Goal: Information Seeking & Learning: Find specific fact

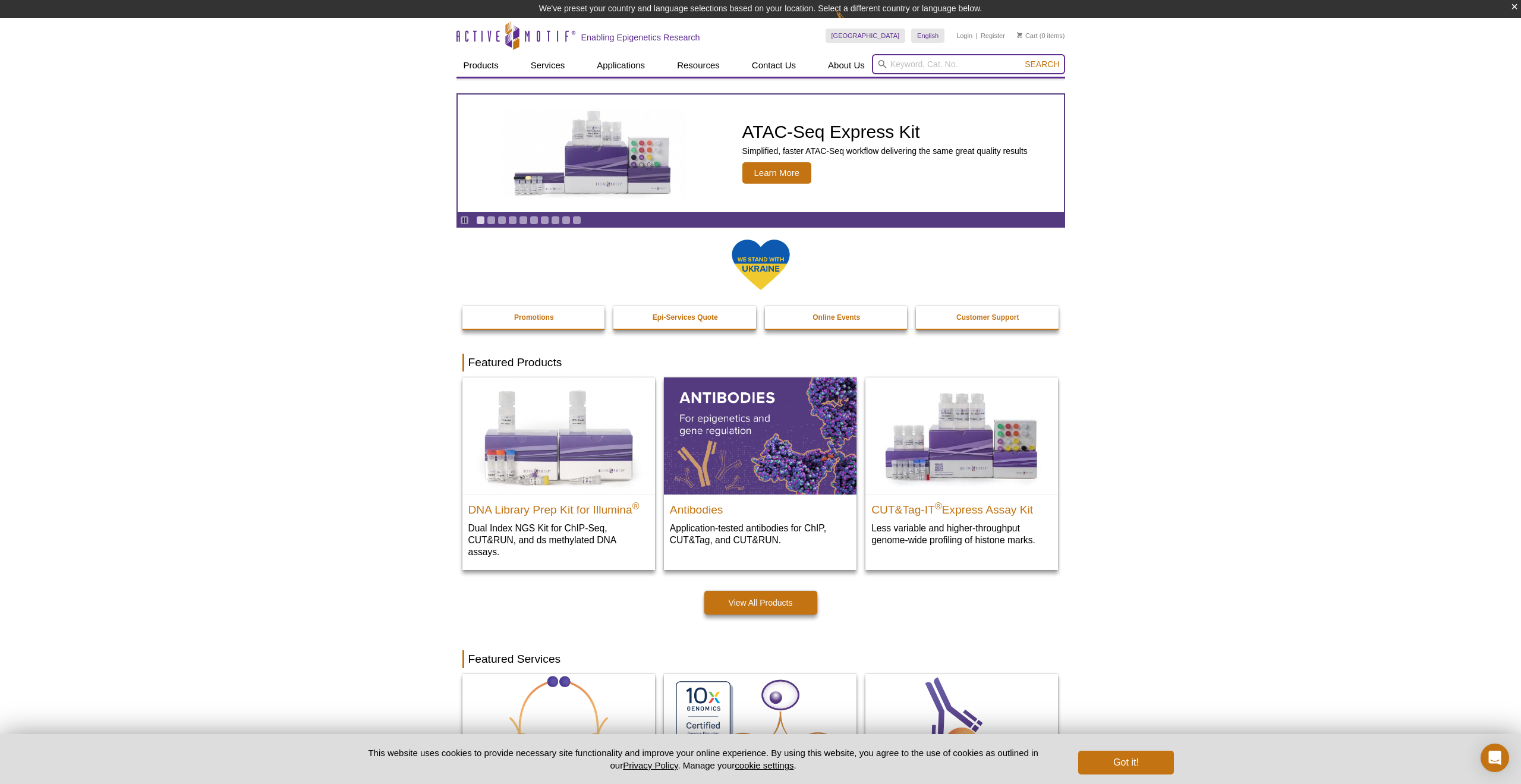
click at [962, 67] on input "search" at bounding box center [968, 64] width 194 height 21
paste input "18021"
type input "18021"
click at [1043, 64] on button "Search" at bounding box center [1042, 64] width 42 height 11
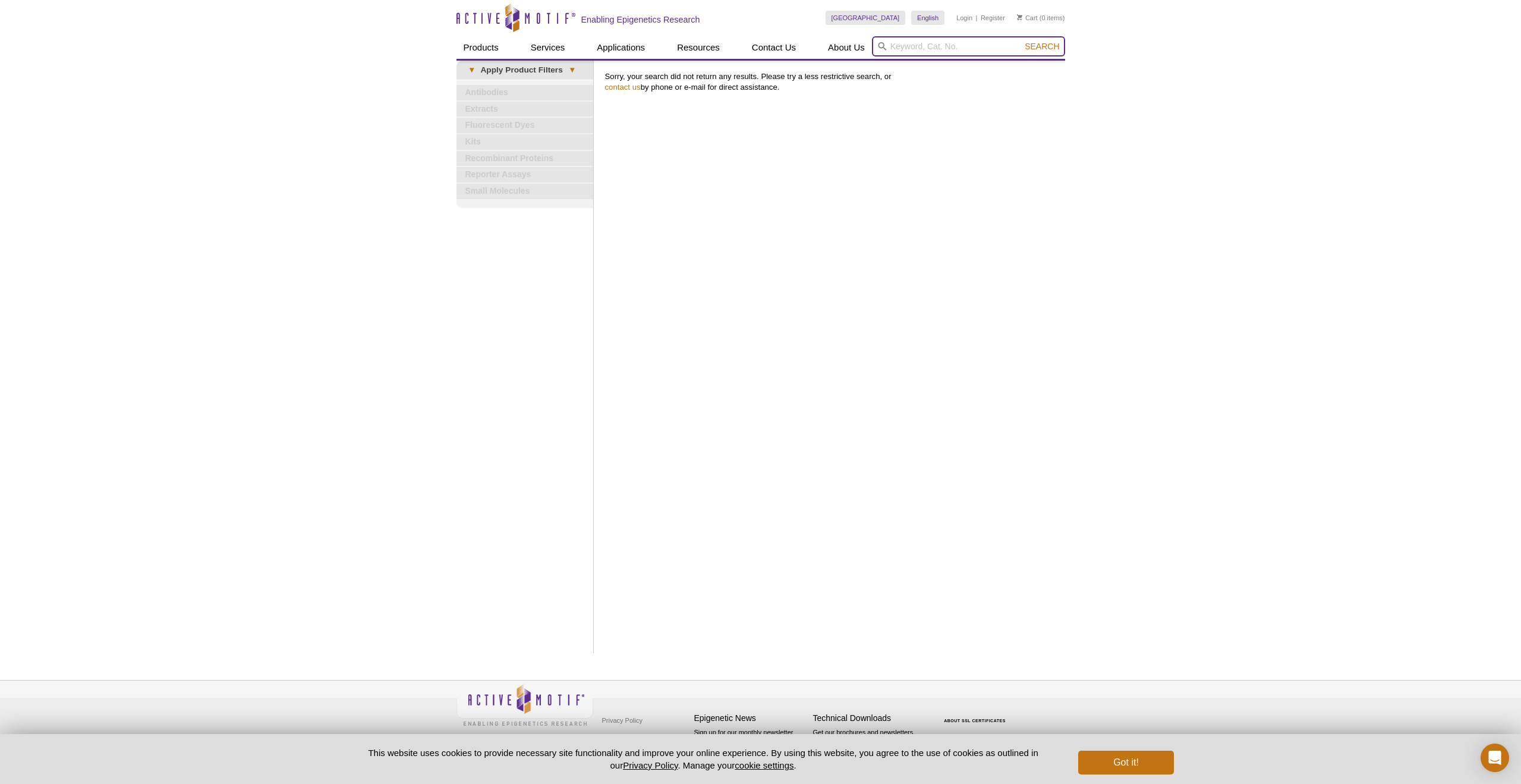
click at [964, 44] on input "search" at bounding box center [968, 46] width 194 height 21
type input "mitotic"
click at [1043, 46] on button "Search" at bounding box center [1042, 46] width 42 height 11
click at [1043, 45] on span "Search" at bounding box center [1042, 46] width 35 height 10
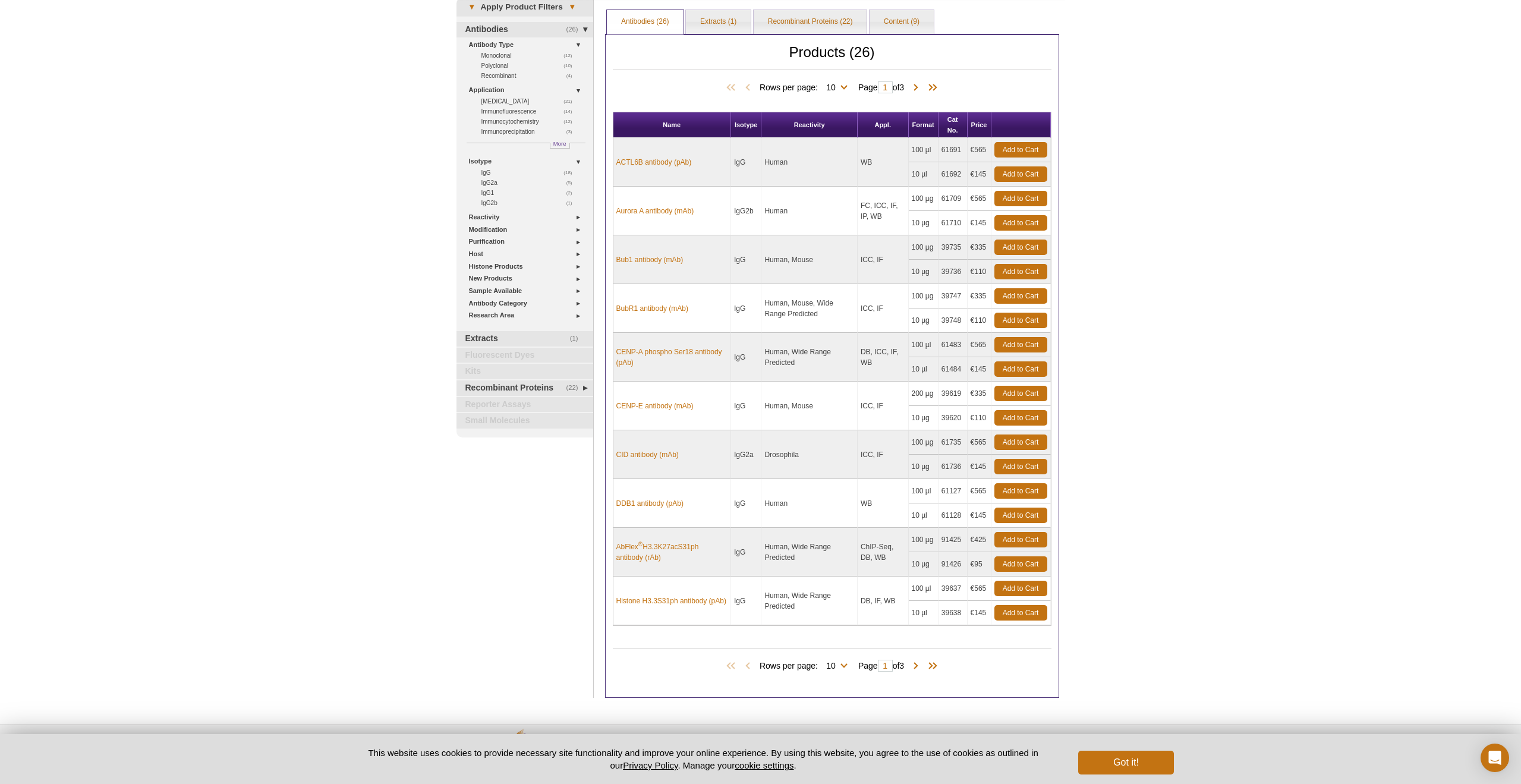
scroll to position [63, 0]
click at [920, 666] on span at bounding box center [915, 665] width 12 height 12
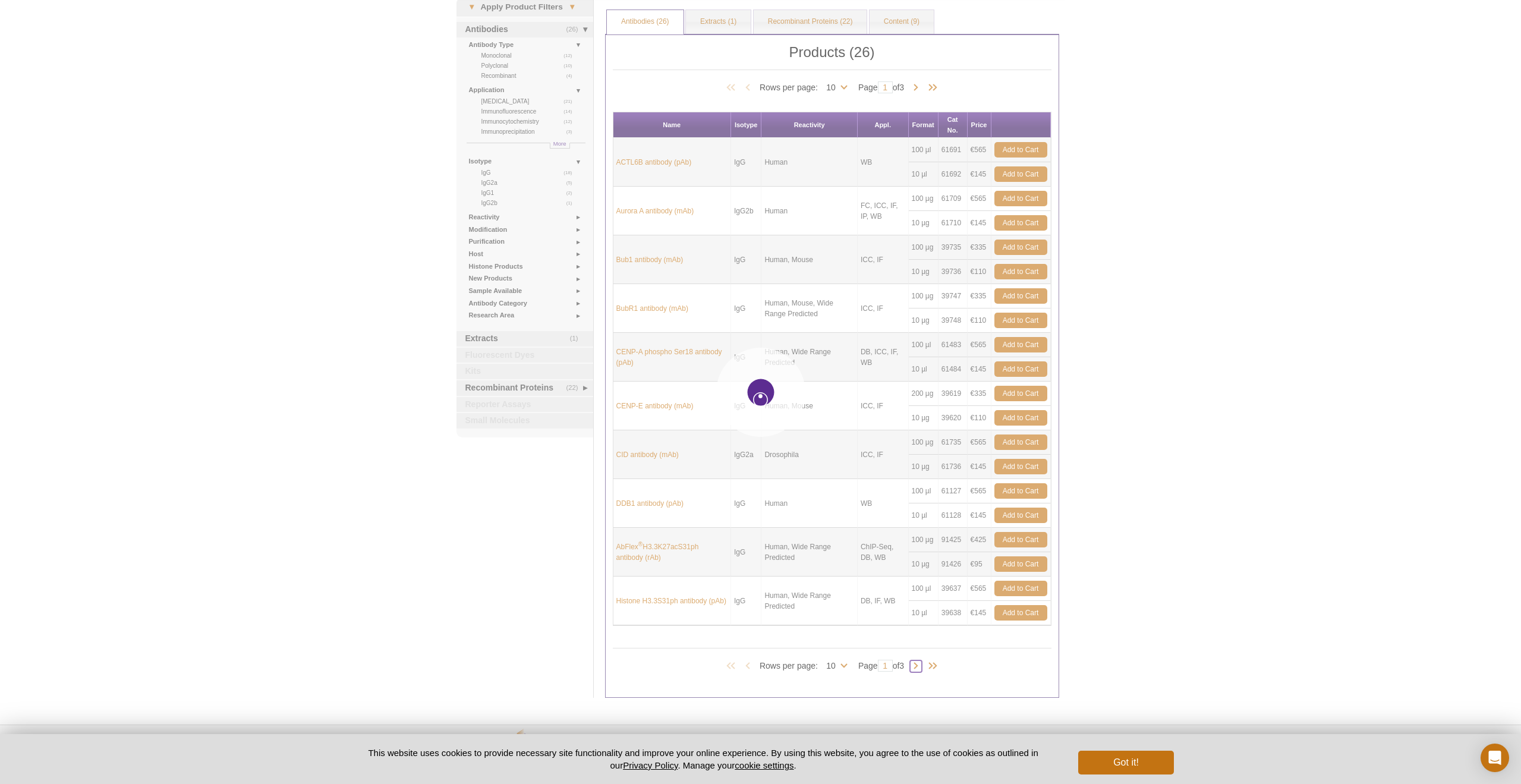
type input "2"
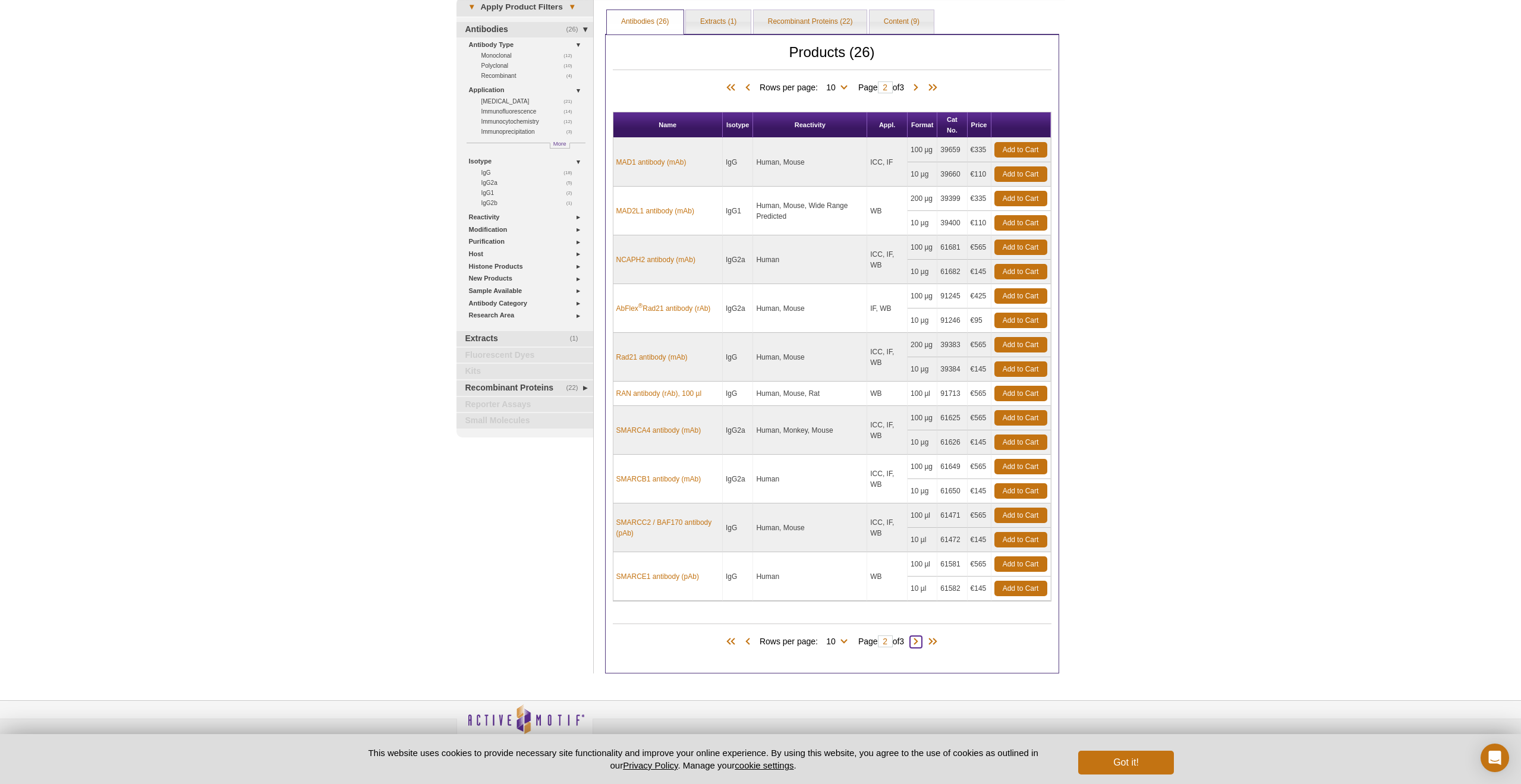
click at [918, 640] on span at bounding box center [915, 641] width 12 height 12
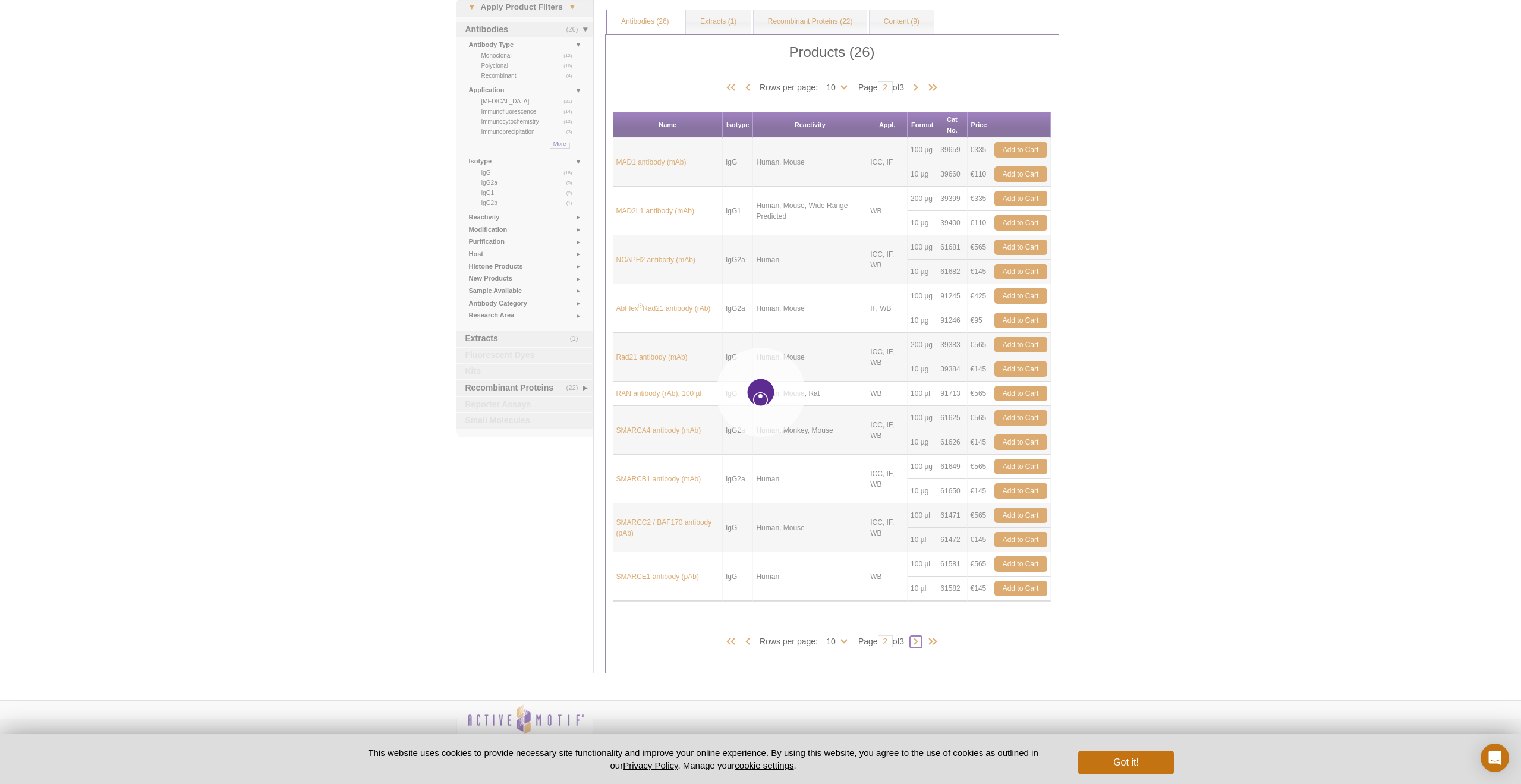
type input "3"
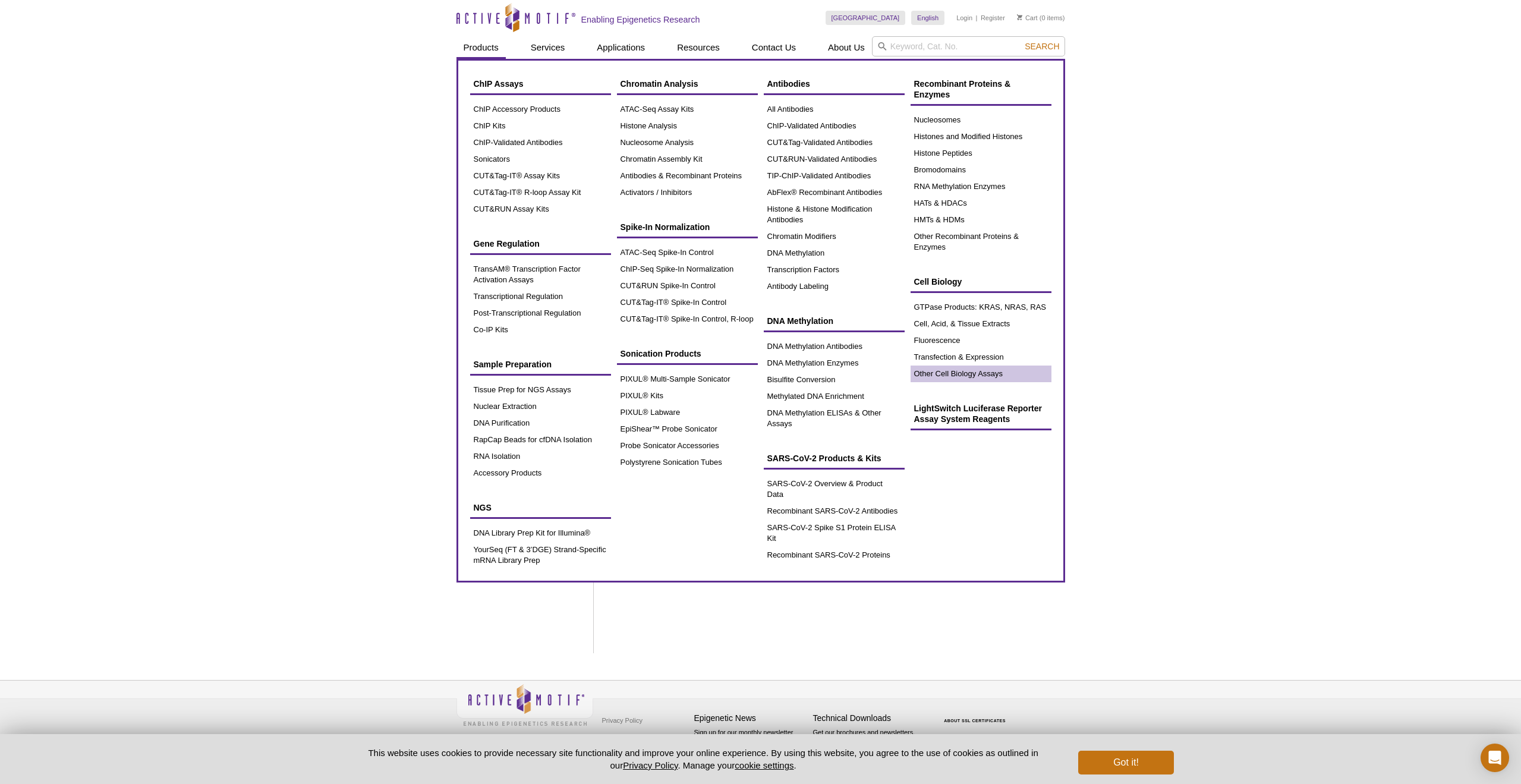
click at [989, 368] on link "Other Cell Biology Assays" at bounding box center [981, 374] width 141 height 17
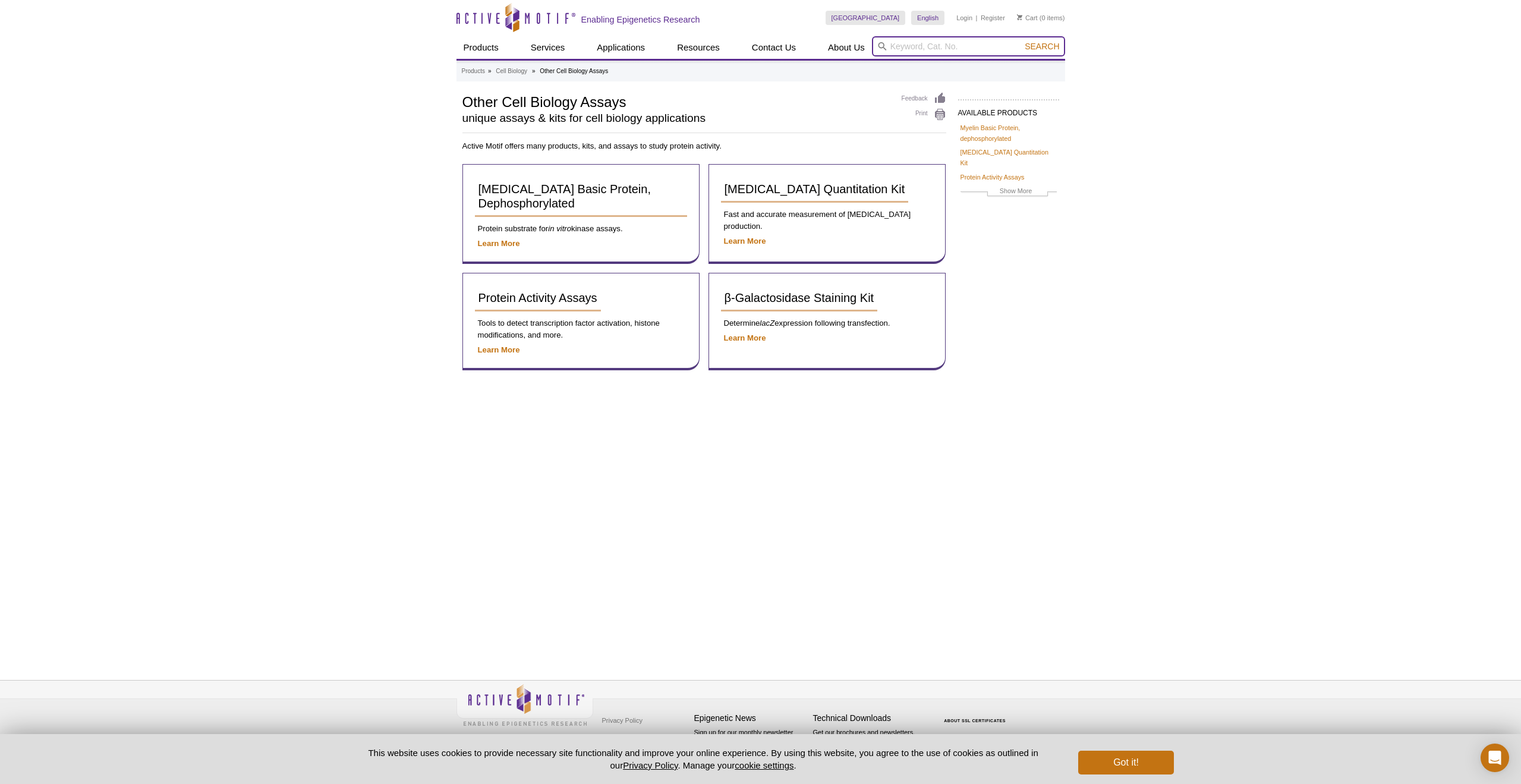
click at [902, 45] on input "search" at bounding box center [968, 46] width 194 height 21
type input "mitotic assay kit"
click at [1043, 46] on button "Search" at bounding box center [1042, 46] width 42 height 11
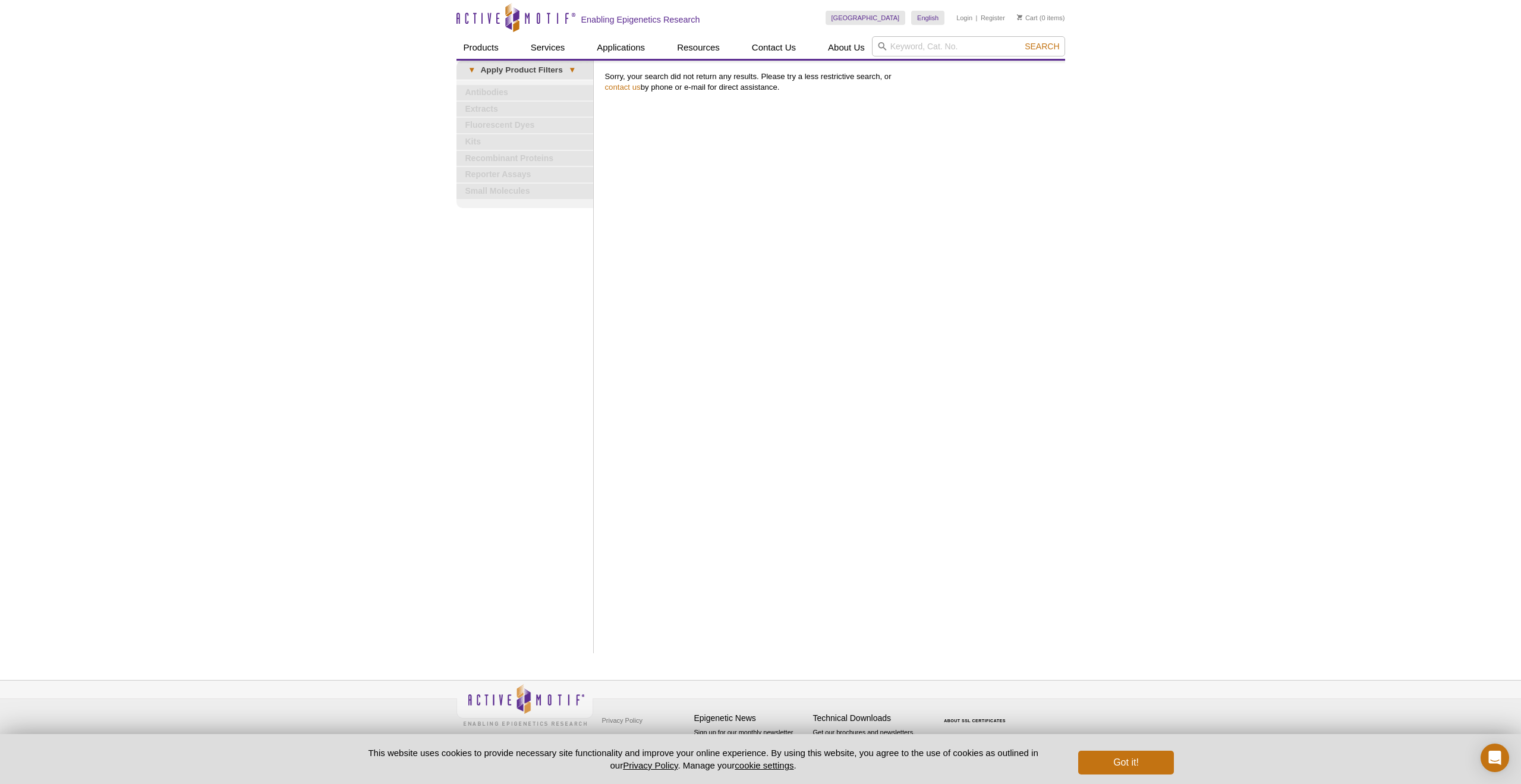
click at [532, 21] on icon "Active Motif Logo" at bounding box center [516, 17] width 119 height 29
